Goal: Transaction & Acquisition: Purchase product/service

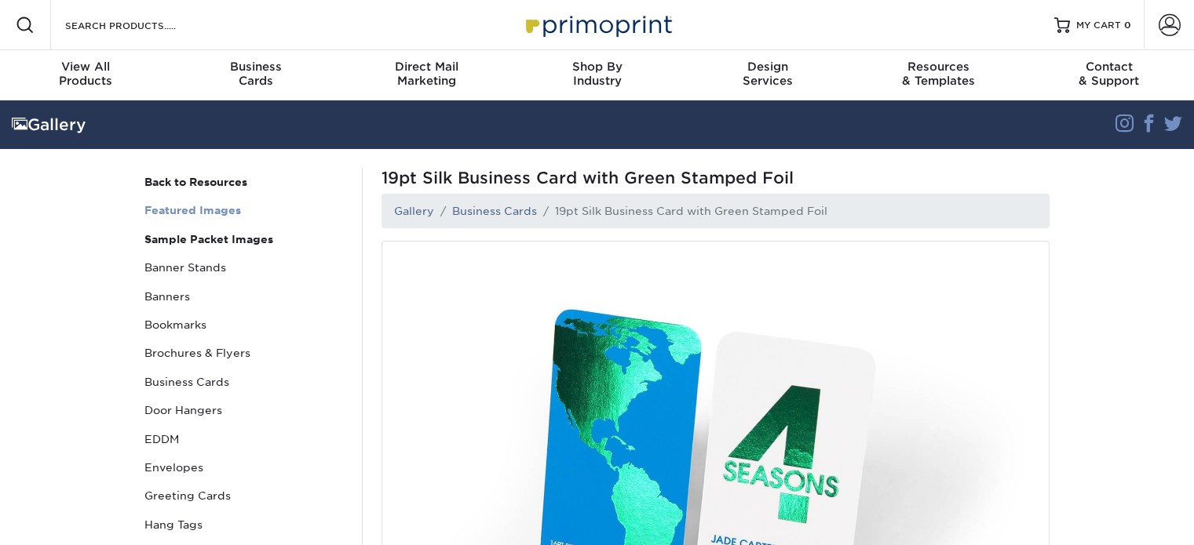
scroll to position [78, 0]
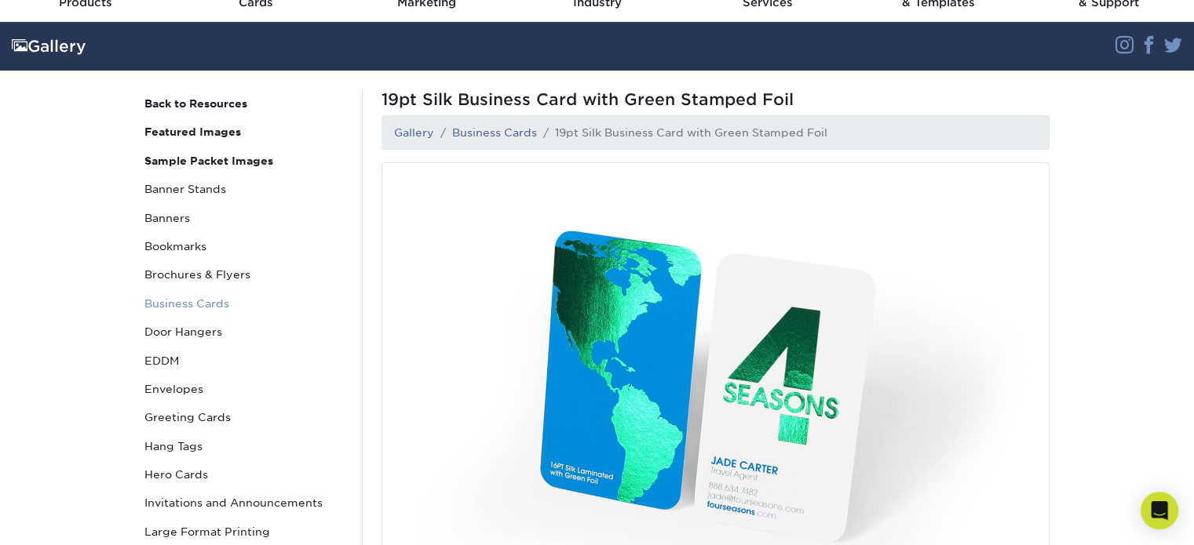
click at [213, 299] on link "Business Cards" at bounding box center [244, 304] width 212 height 28
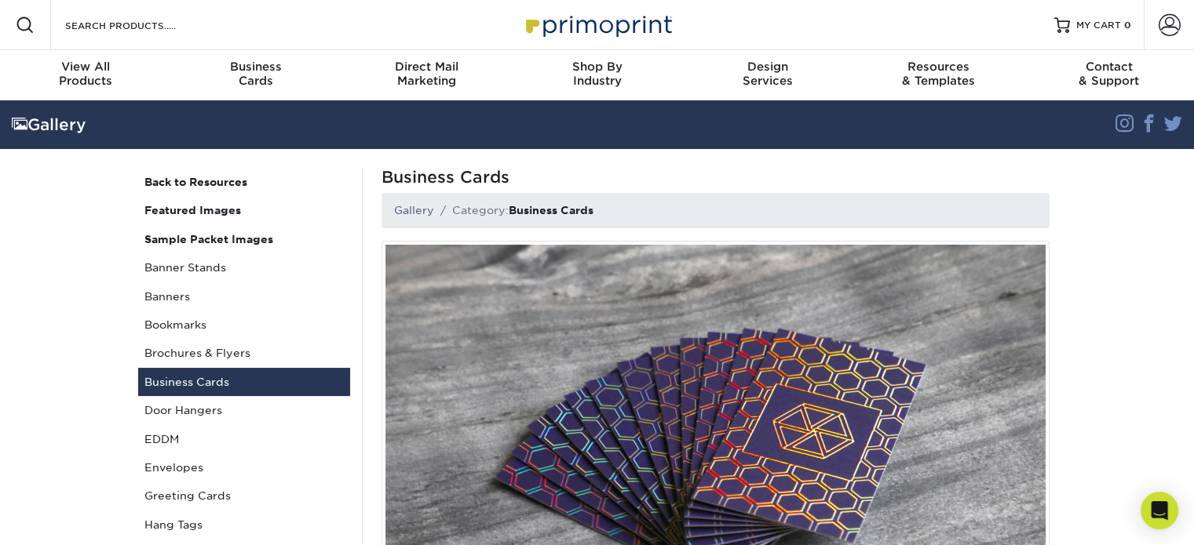
click at [188, 385] on link "Business Cards" at bounding box center [244, 382] width 212 height 28
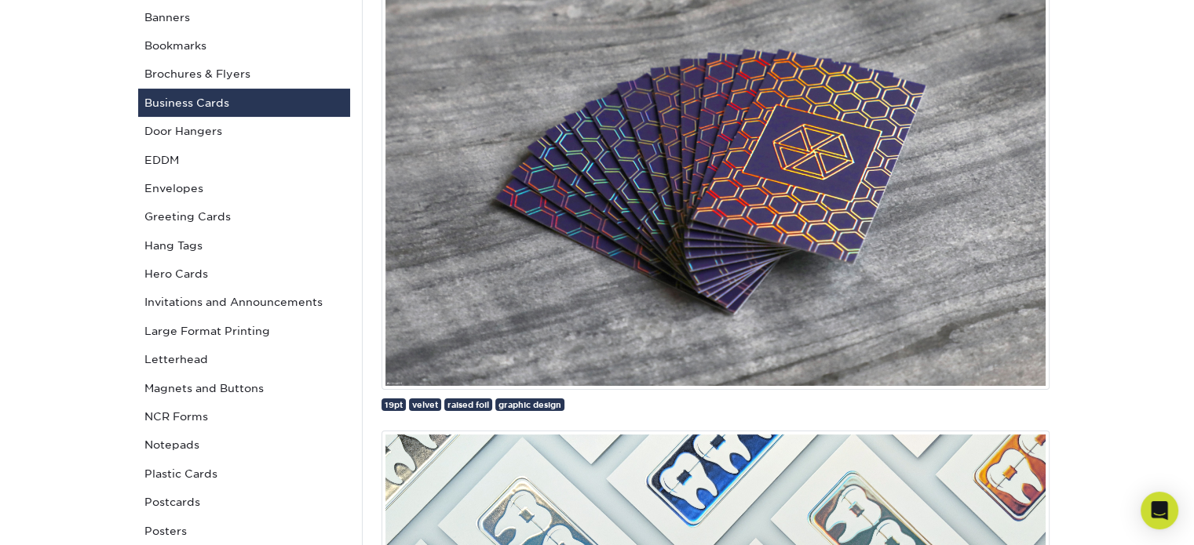
scroll to position [314, 0]
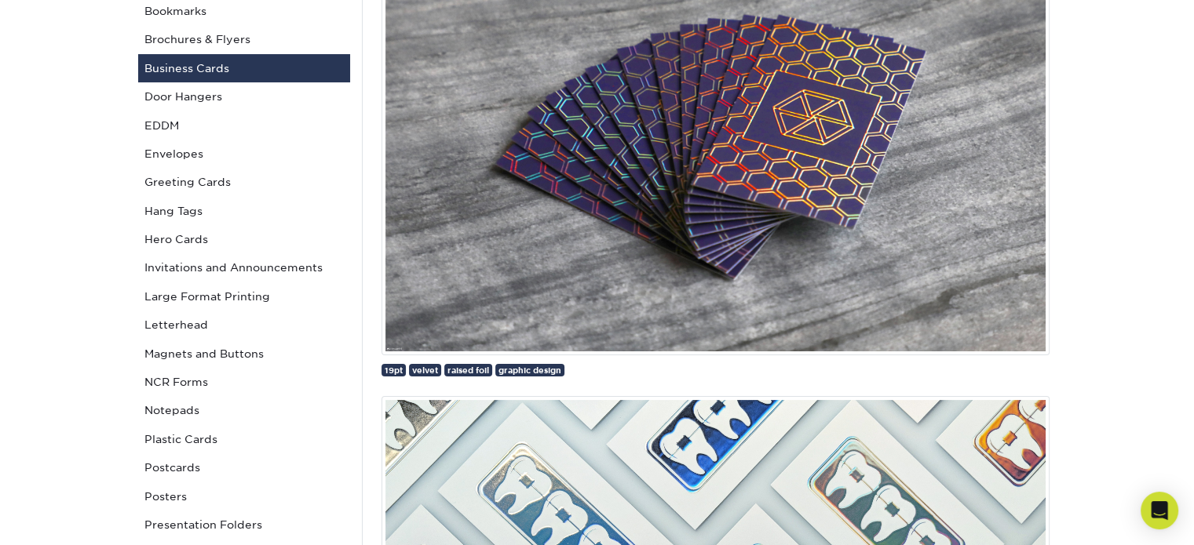
click at [584, 181] on img at bounding box center [715, 141] width 668 height 428
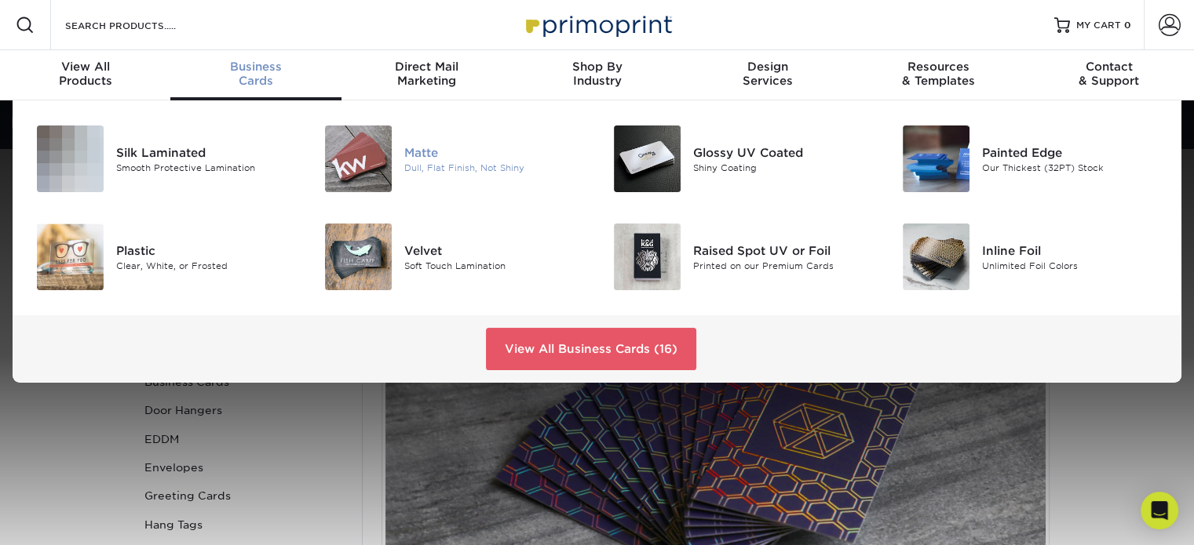
click at [345, 150] on img at bounding box center [358, 159] width 67 height 67
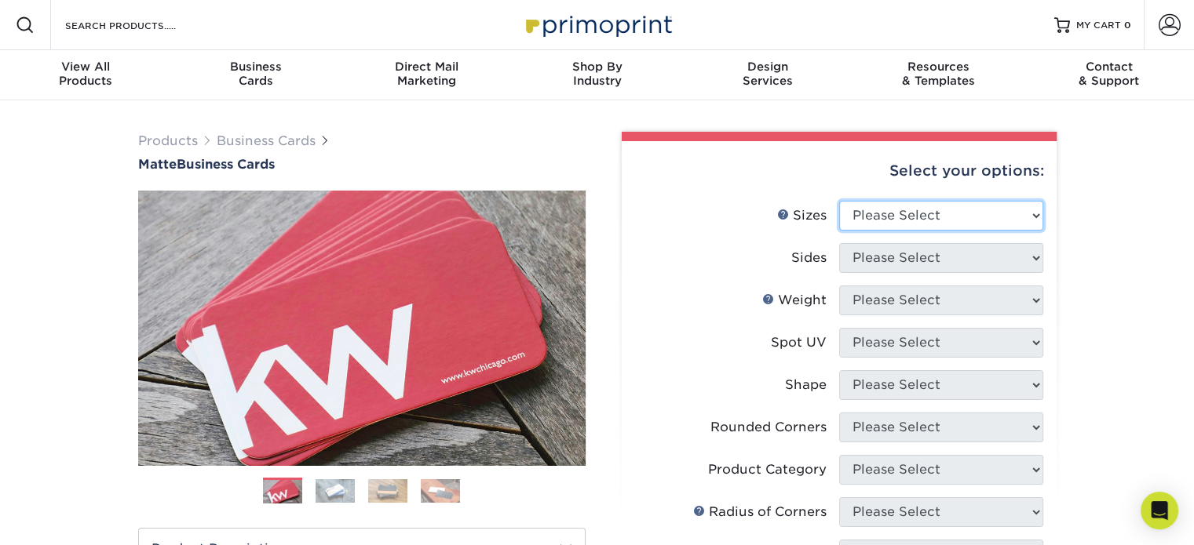
click at [902, 209] on select "Please Select 1.5" x 3.5" - Mini 1.75" x 3.5" - Mini 2" x 2" - Square 2" x 3" -…" at bounding box center [941, 216] width 204 height 30
select select "2.00x3.50"
click at [839, 201] on select "Please Select 1.5" x 3.5" - Mini 1.75" x 3.5" - Mini 2" x 2" - Square 2" x 3" -…" at bounding box center [941, 216] width 204 height 30
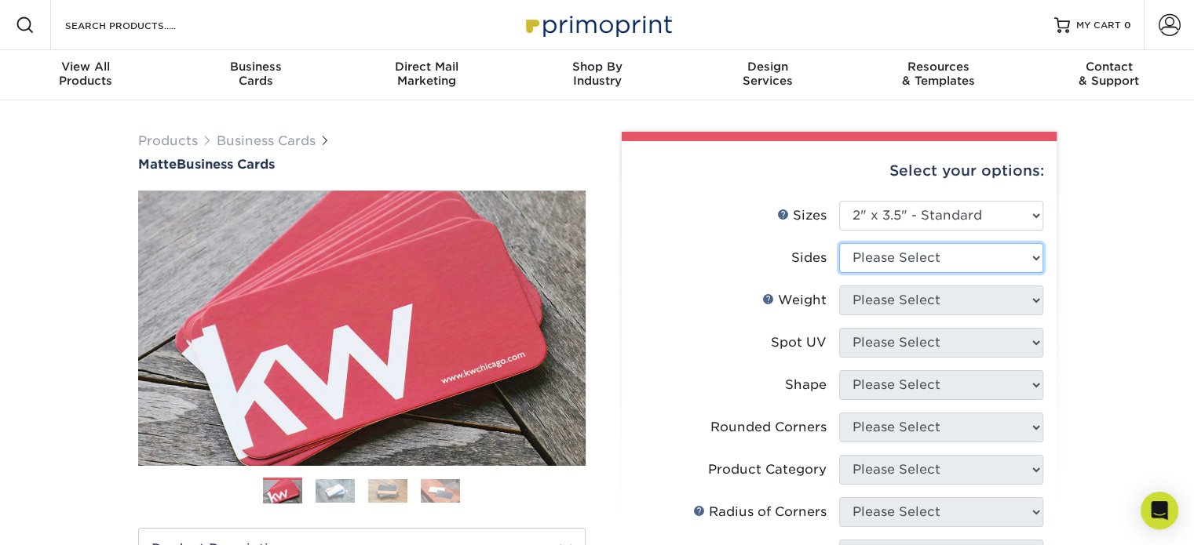
click at [910, 257] on select "Please Select Print Both Sides Print Front Only" at bounding box center [941, 258] width 204 height 30
select select "13abbda7-1d64-4f25-8bb2-c179b224825d"
click at [839, 243] on select "Please Select Print Both Sides Print Front Only" at bounding box center [941, 258] width 204 height 30
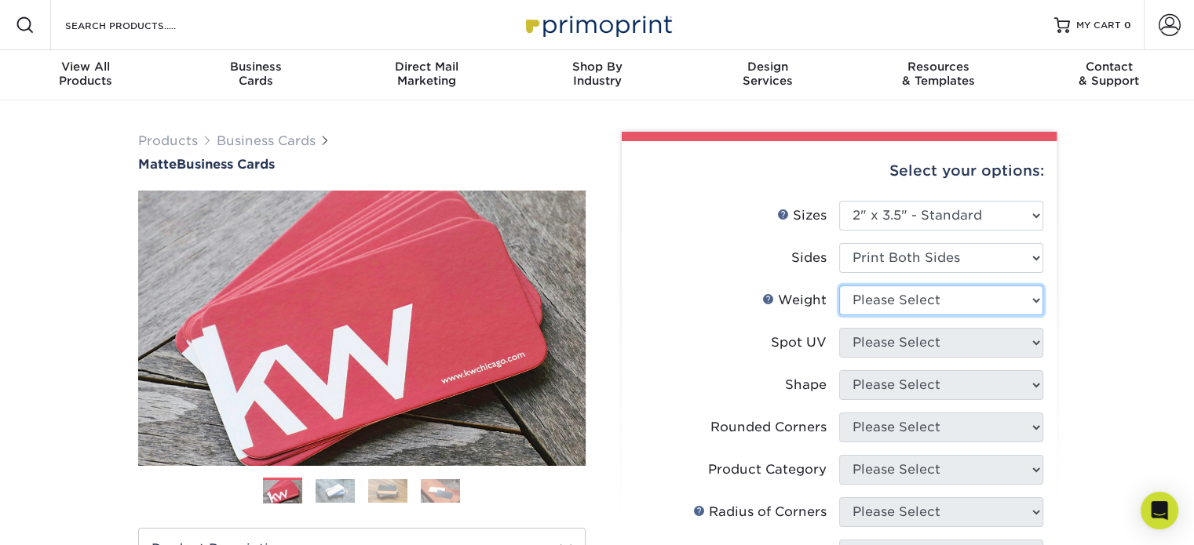
click at [893, 306] on select "Please Select 16PT 14PT" at bounding box center [941, 301] width 204 height 30
select select "16PT"
click at [839, 286] on select "Please Select 16PT 14PT" at bounding box center [941, 301] width 204 height 30
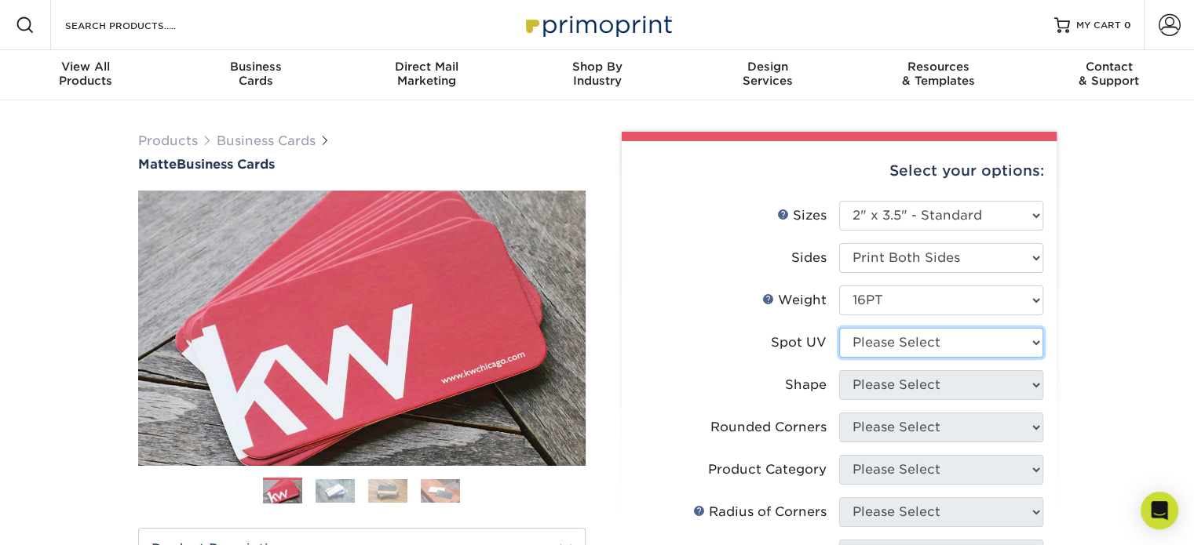
click at [884, 342] on select "Please Select No Spot UV Front and Back (Both Sides) Front Only Back Only" at bounding box center [941, 343] width 204 height 30
click at [693, 341] on label "Spot UV" at bounding box center [737, 343] width 204 height 30
click at [892, 342] on select "Please Select No Spot UV Front and Back (Both Sides) Front Only Back Only" at bounding box center [941, 343] width 204 height 30
select select "3"
click at [839, 328] on select "Please Select No Spot UV Front and Back (Both Sides) Front Only Back Only" at bounding box center [941, 343] width 204 height 30
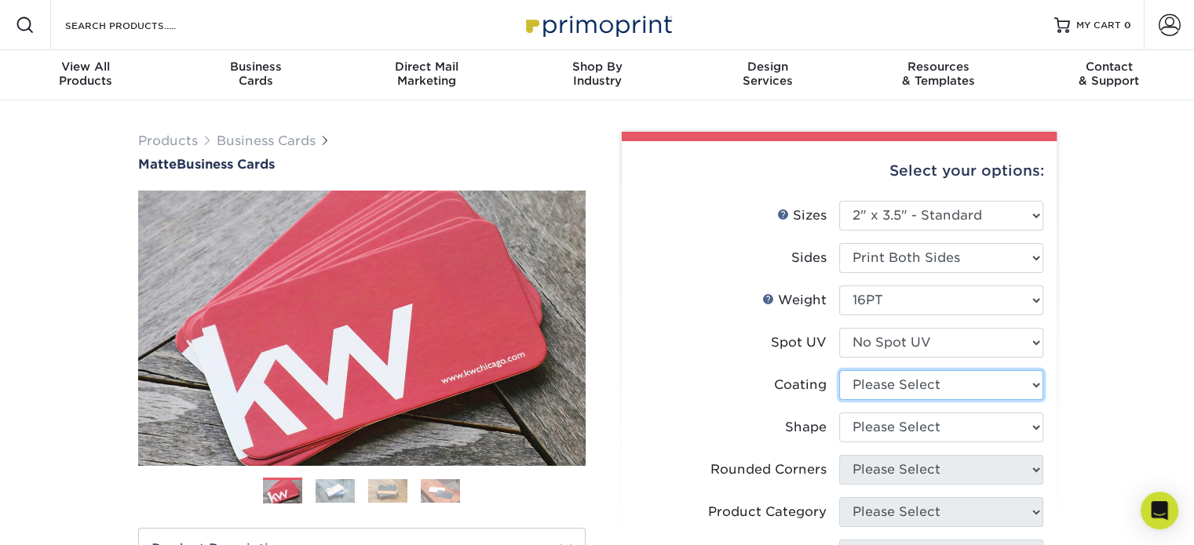
click at [881, 381] on select at bounding box center [941, 385] width 204 height 30
select select "121bb7b5-3b4d-429f-bd8d-bbf80e953313"
click at [839, 370] on select at bounding box center [941, 385] width 204 height 30
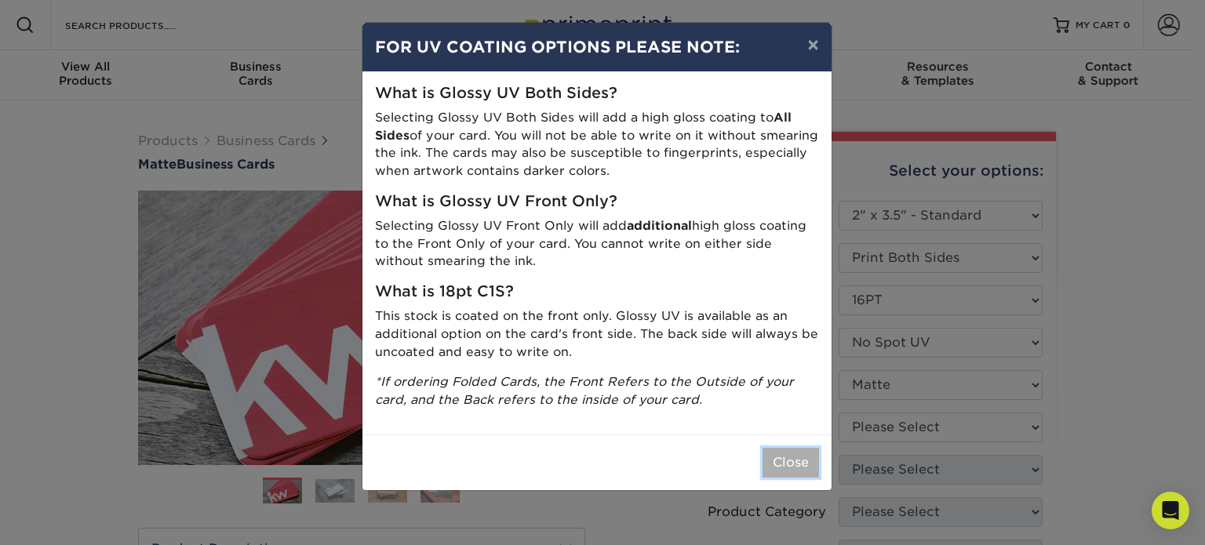
click at [784, 461] on button "Close" at bounding box center [791, 463] width 57 height 30
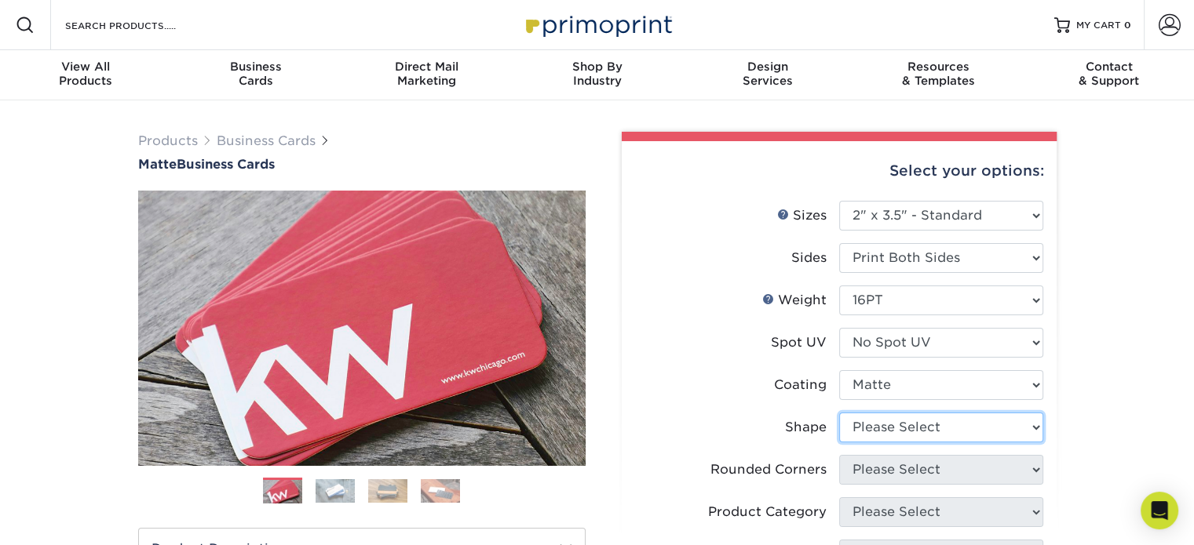
click at [877, 424] on select "Please Select Standard Oval" at bounding box center [941, 428] width 204 height 30
select select "standard"
click at [839, 413] on select "Please Select Standard Oval" at bounding box center [941, 428] width 204 height 30
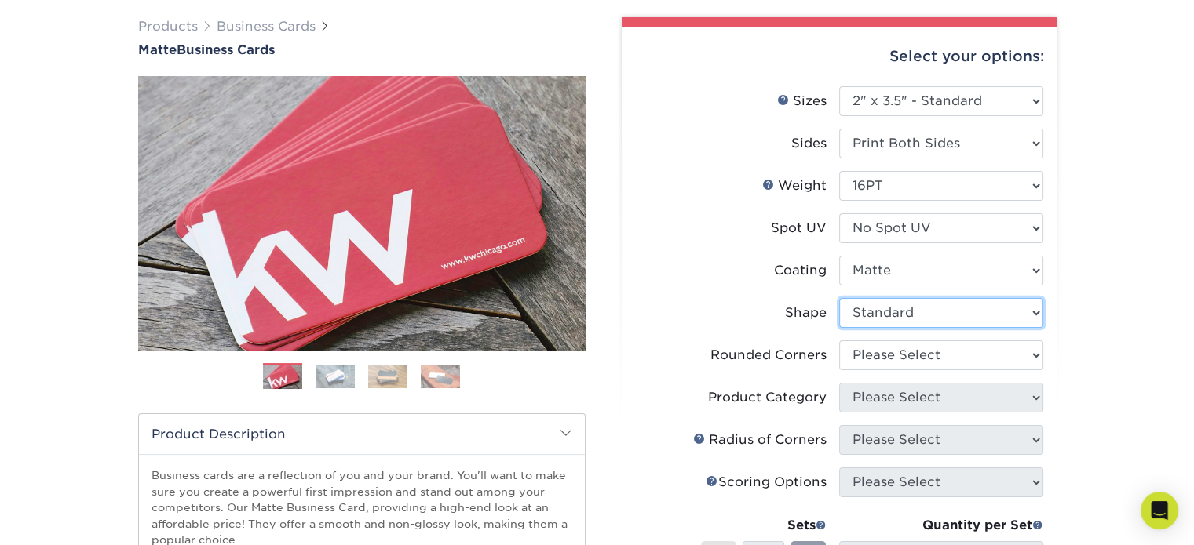
scroll to position [235, 0]
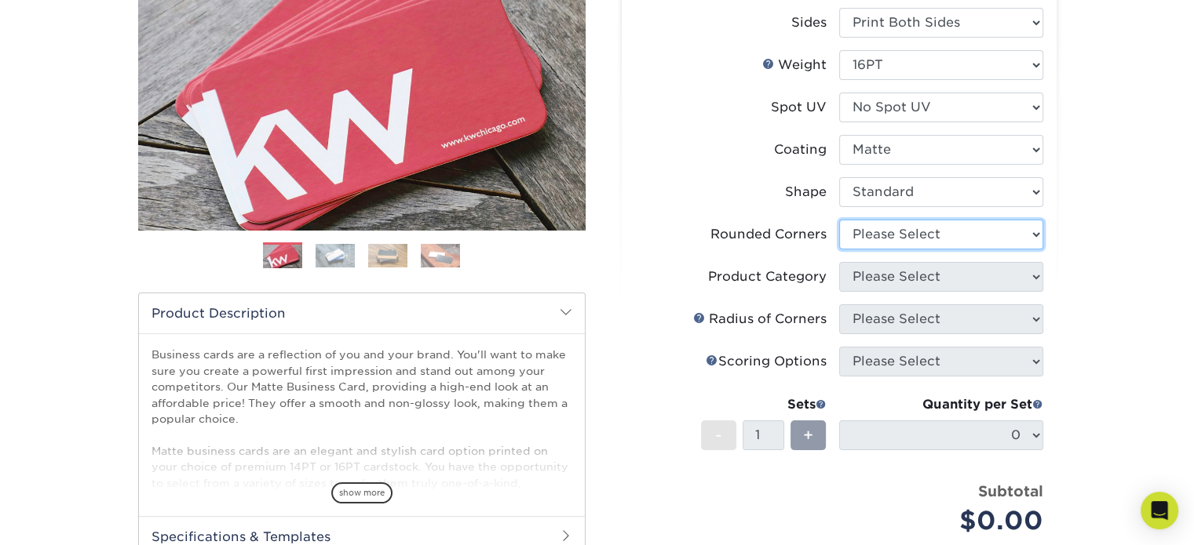
click at [901, 229] on select "Please Select Yes - Round 2 Corners Yes - Round 4 Corners No" at bounding box center [941, 235] width 204 height 30
select select "7672df9e-0e0a-464d-8e1f-920c575e4da3"
click at [839, 220] on select "Please Select Yes - Round 2 Corners Yes - Round 4 Corners No" at bounding box center [941, 235] width 204 height 30
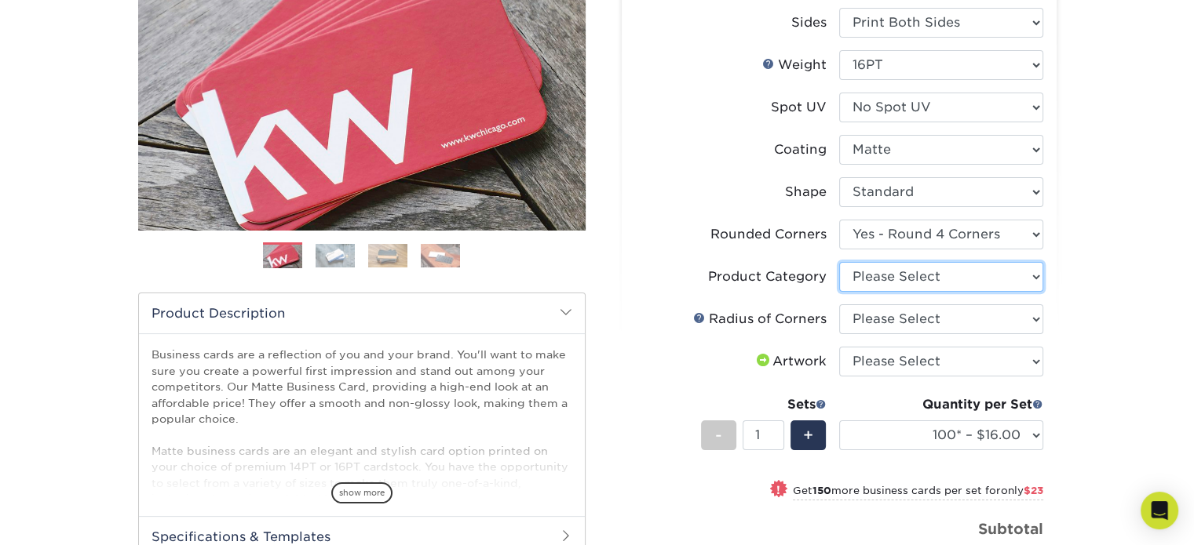
click at [885, 275] on select "Please Select Business Cards" at bounding box center [941, 277] width 204 height 30
select select "3b5148f1-0588-4f88-a218-97bcfdce65c1"
click at [839, 262] on select "Please Select Business Cards" at bounding box center [941, 277] width 204 height 30
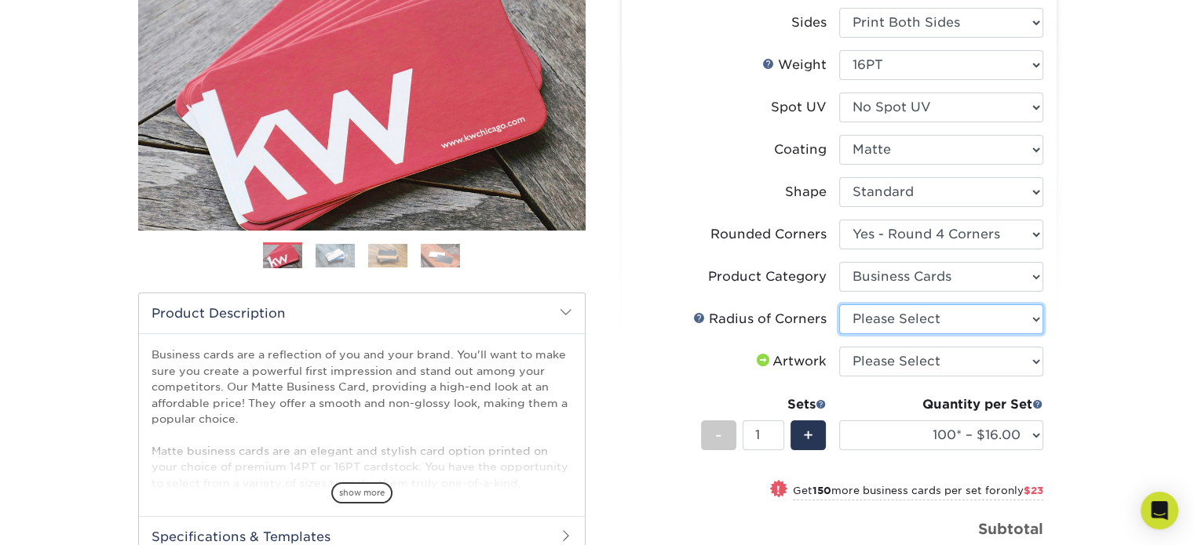
click at [876, 316] on select "Please Select Rounded 1/8" Rounded 1/4"" at bounding box center [941, 319] width 204 height 30
select select "479fbfe7-6a0c-4895-8c9a-81739b7486c9"
click at [839, 304] on select "Please Select Rounded 1/8" Rounded 1/4"" at bounding box center [941, 319] width 204 height 30
click at [895, 368] on select "Please Select I will upload files I need a design - $100" at bounding box center [941, 362] width 204 height 30
select select "upload"
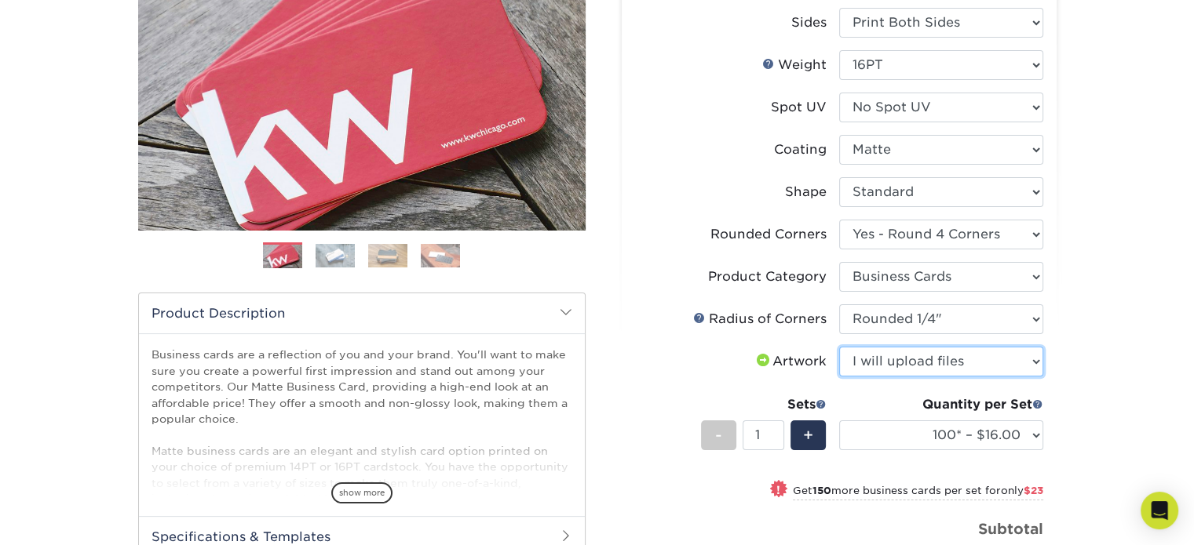
click at [839, 347] on select "Please Select I will upload files I need a design - $100" at bounding box center [941, 362] width 204 height 30
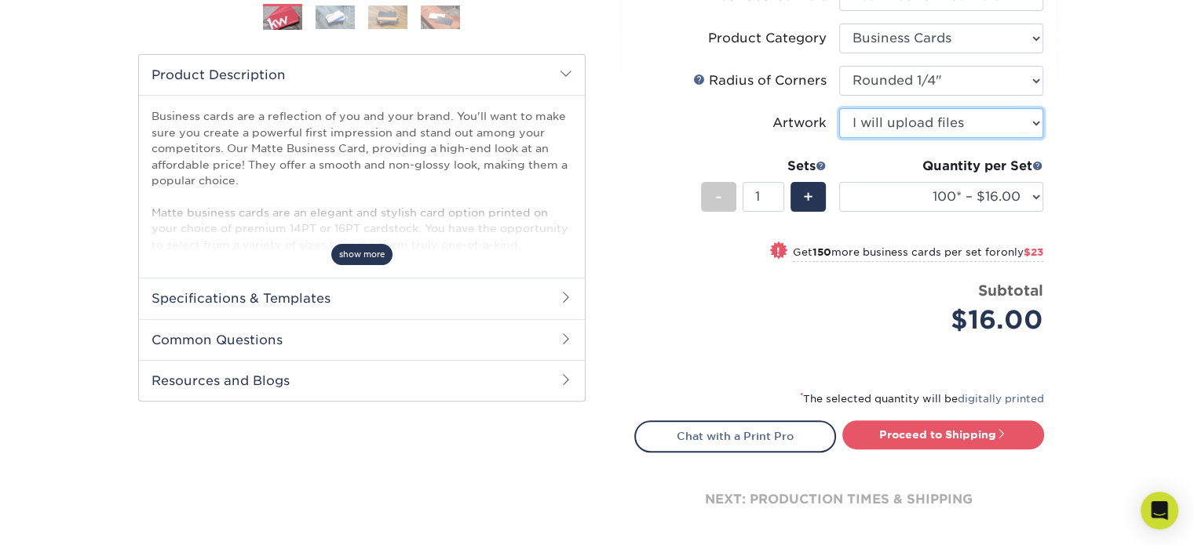
scroll to position [471, 0]
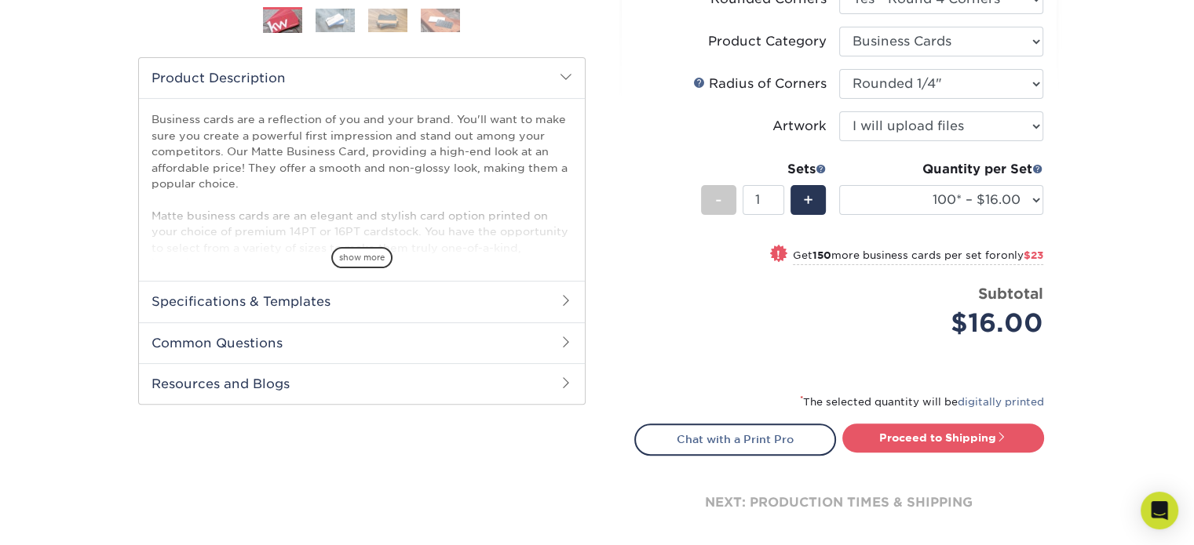
click at [227, 310] on h2 "Specifications & Templates" at bounding box center [362, 301] width 446 height 41
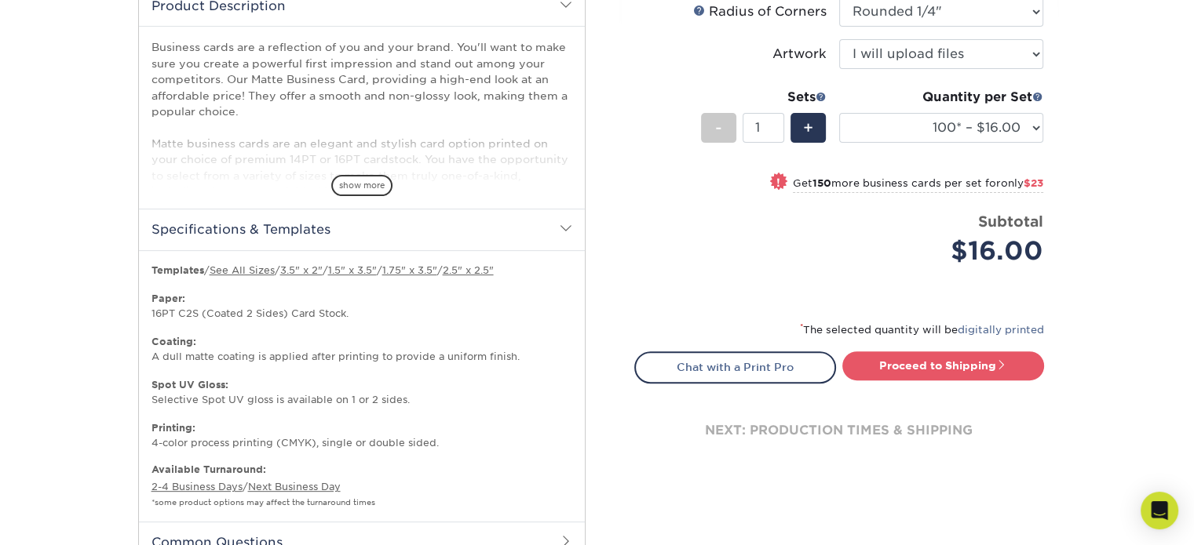
scroll to position [628, 0]
